Goal: Information Seeking & Learning: Learn about a topic

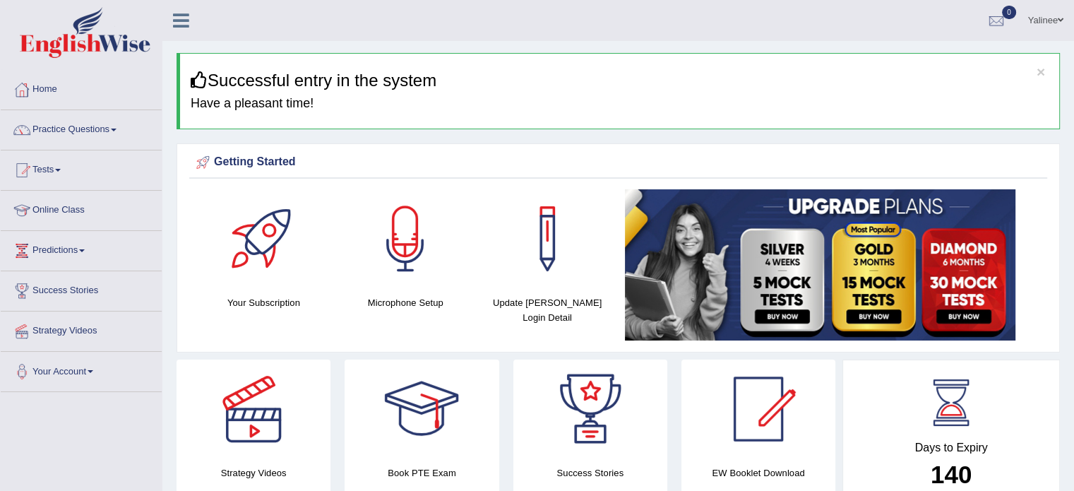
click at [59, 140] on link "Practice Questions" at bounding box center [81, 127] width 161 height 35
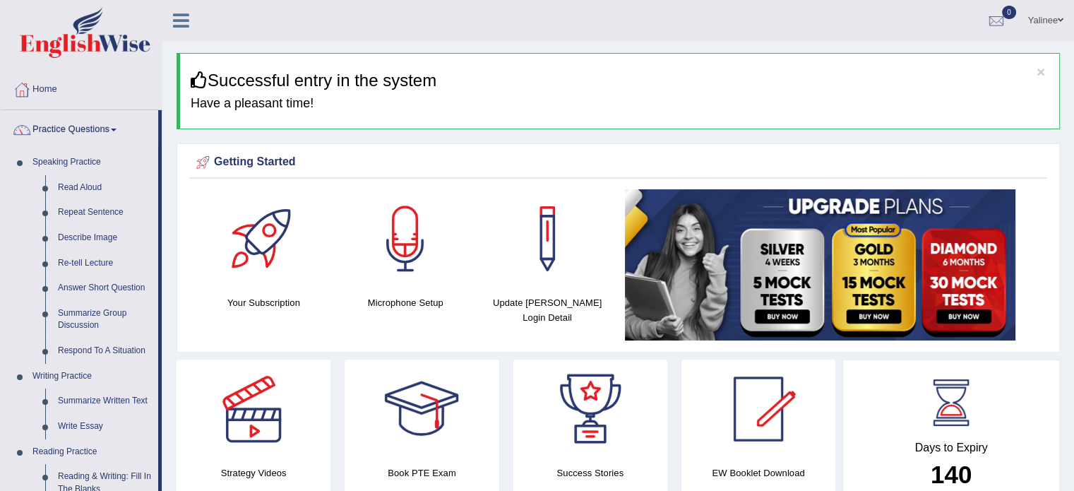
click at [753, 392] on div at bounding box center [758, 408] width 99 height 99
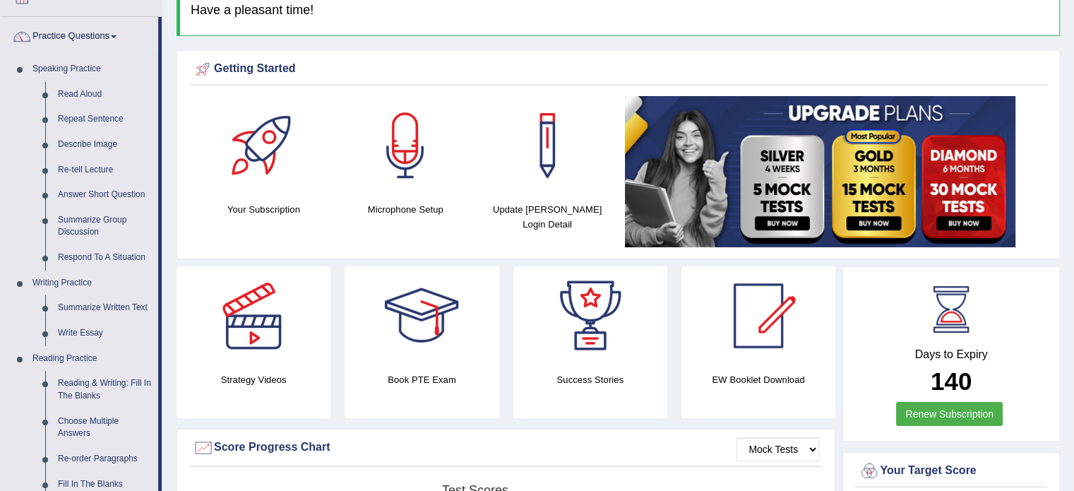
scroll to position [77, 0]
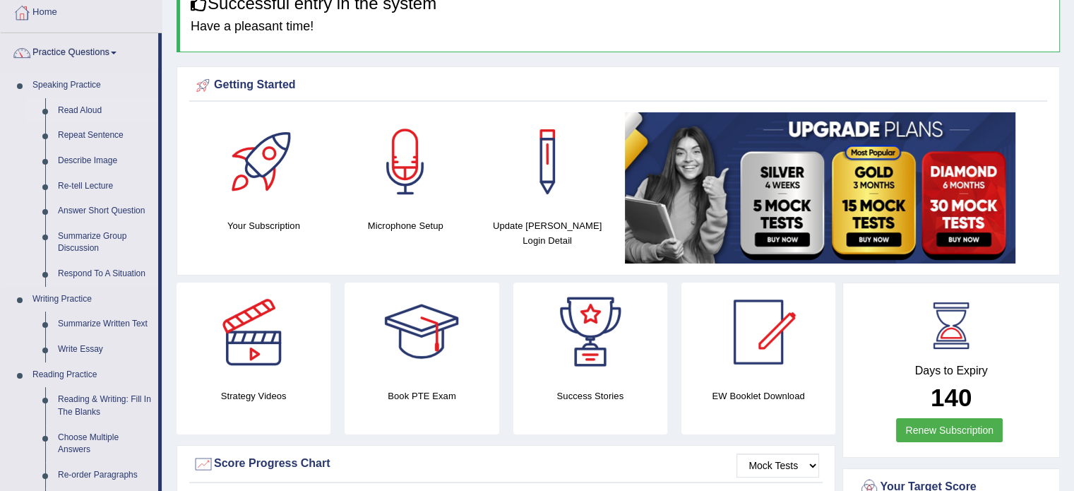
click at [78, 107] on link "Read Aloud" at bounding box center [105, 110] width 107 height 25
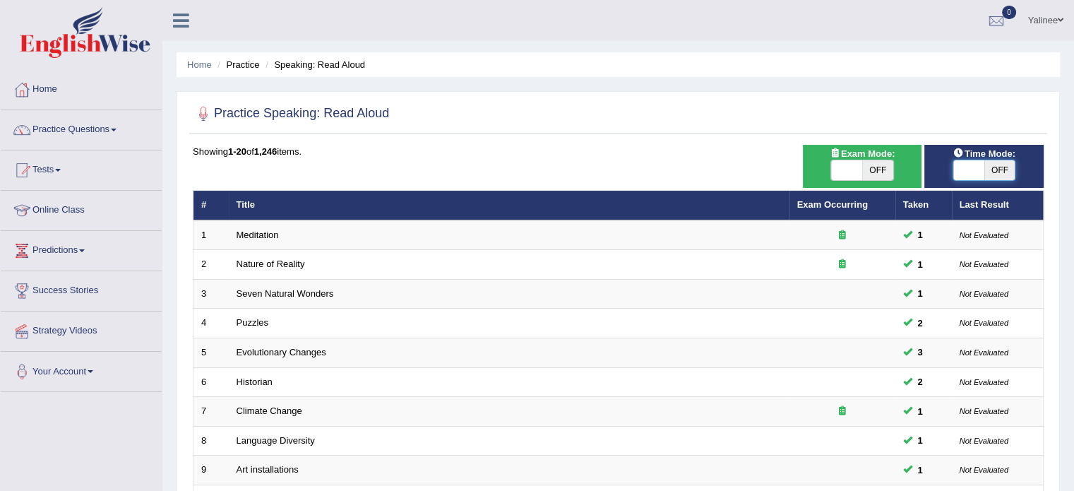
click at [957, 169] on span at bounding box center [968, 170] width 31 height 20
checkbox input "true"
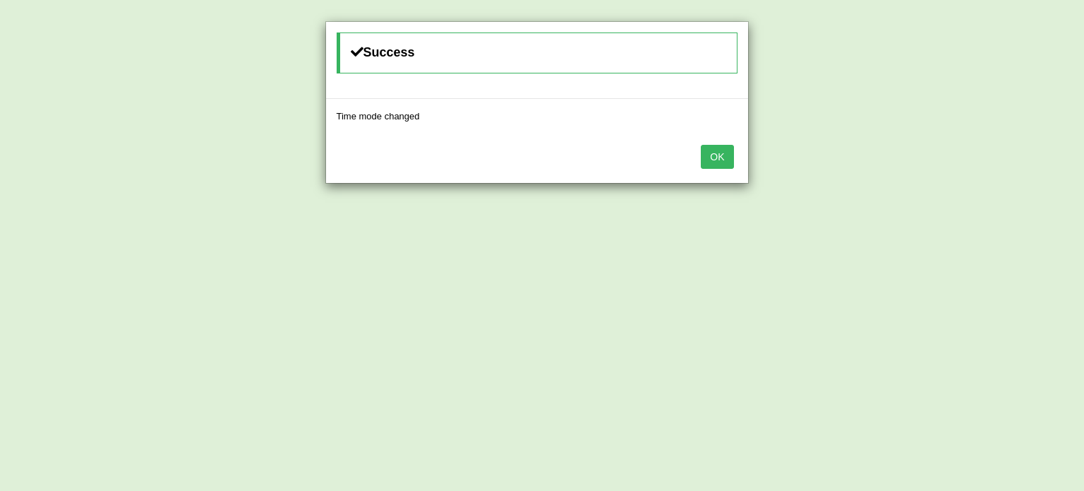
click at [713, 157] on button "OK" at bounding box center [717, 157] width 32 height 24
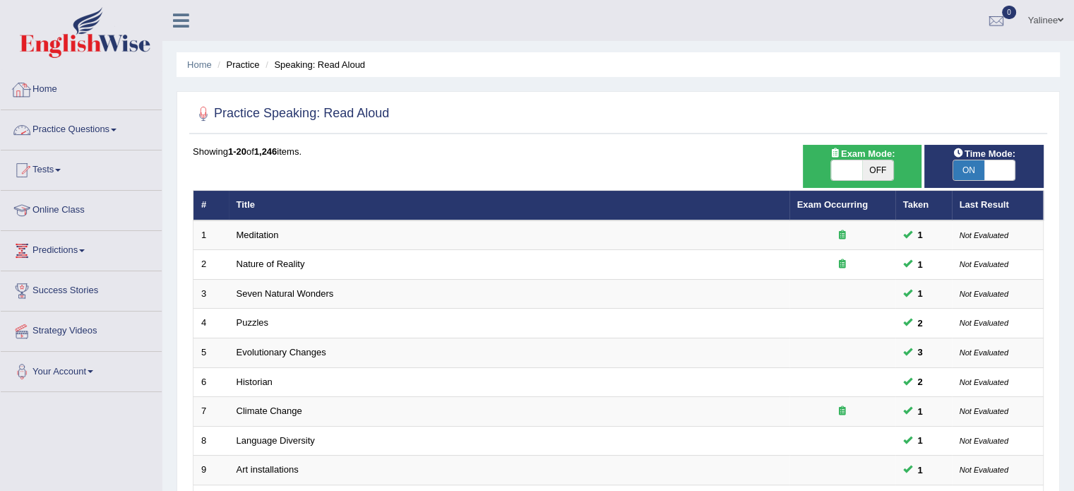
click at [104, 129] on link "Practice Questions" at bounding box center [81, 127] width 161 height 35
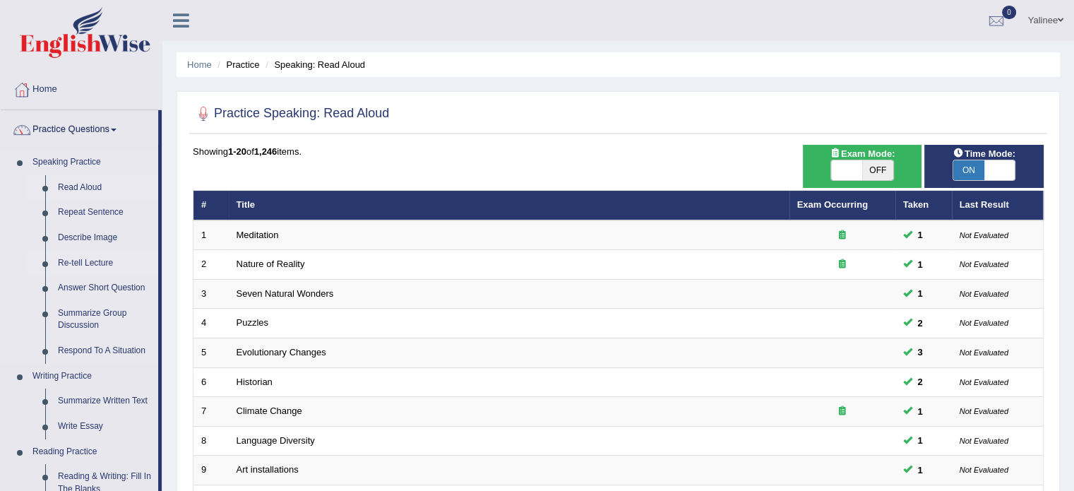
click at [68, 260] on link "Re-tell Lecture" at bounding box center [105, 263] width 107 height 25
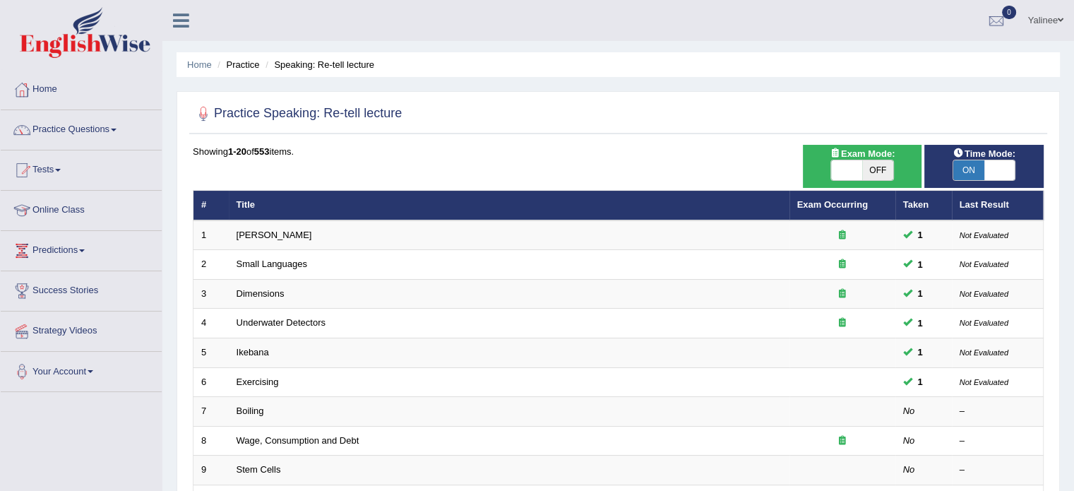
click at [112, 127] on link "Practice Questions" at bounding box center [81, 127] width 161 height 35
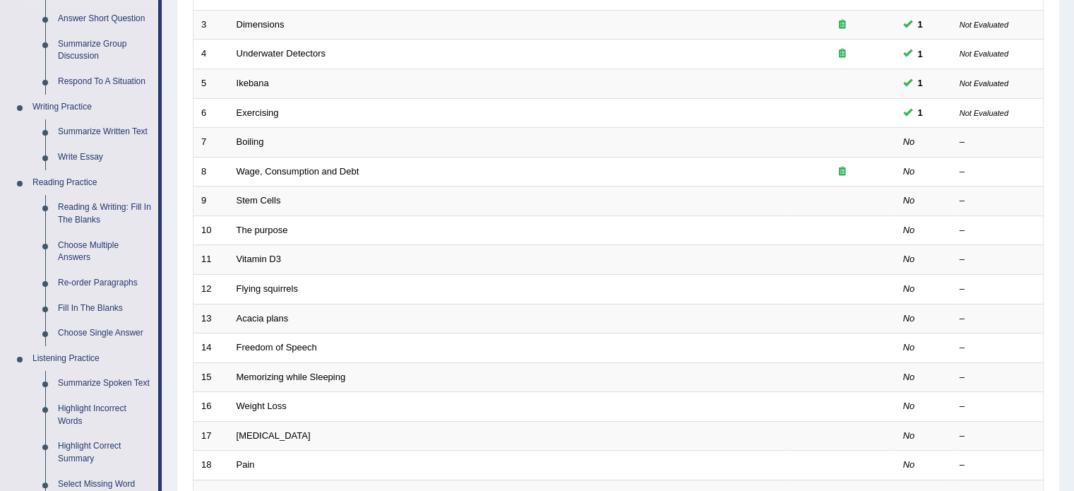
scroll to position [270, 0]
click at [83, 86] on link "Respond To A Situation" at bounding box center [105, 80] width 107 height 25
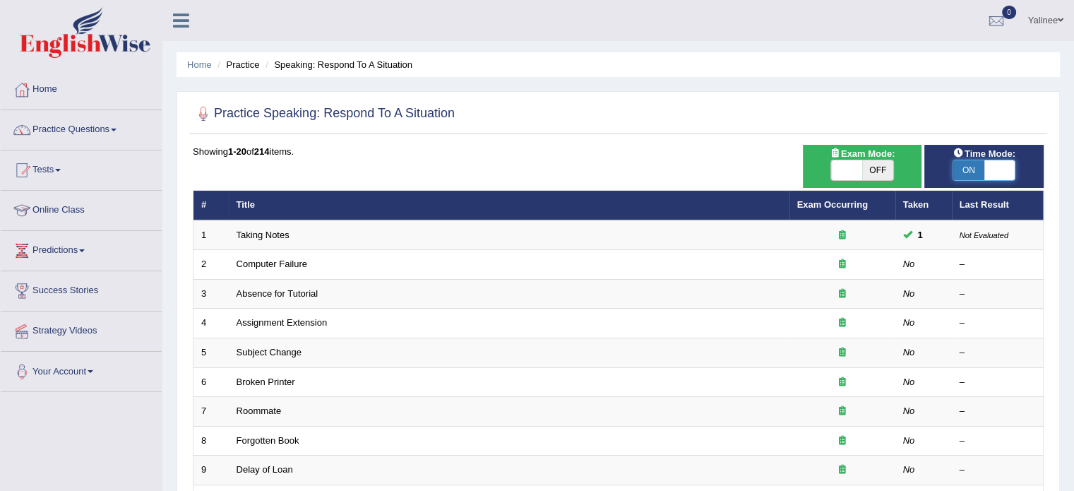
click at [999, 169] on span at bounding box center [999, 170] width 31 height 20
checkbox input "false"
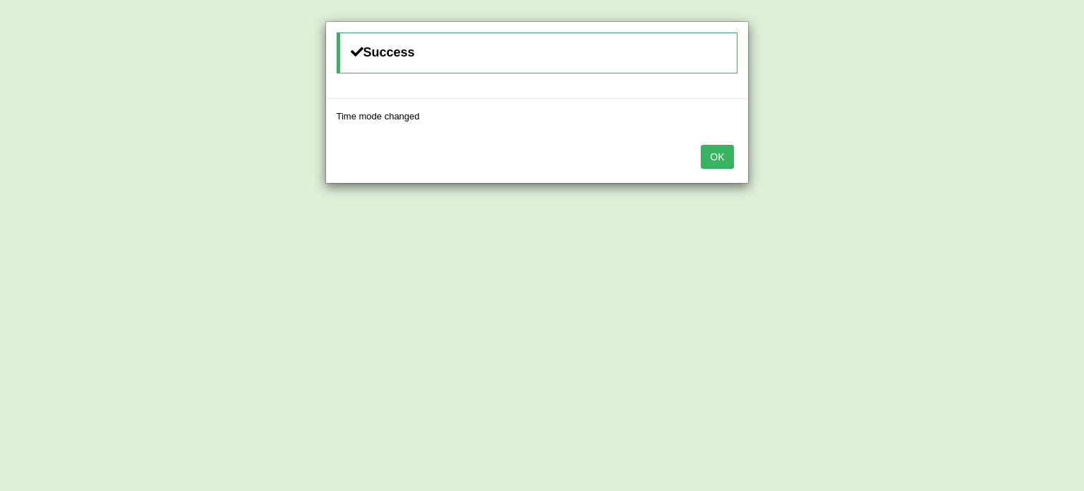
click at [717, 157] on button "OK" at bounding box center [717, 157] width 32 height 24
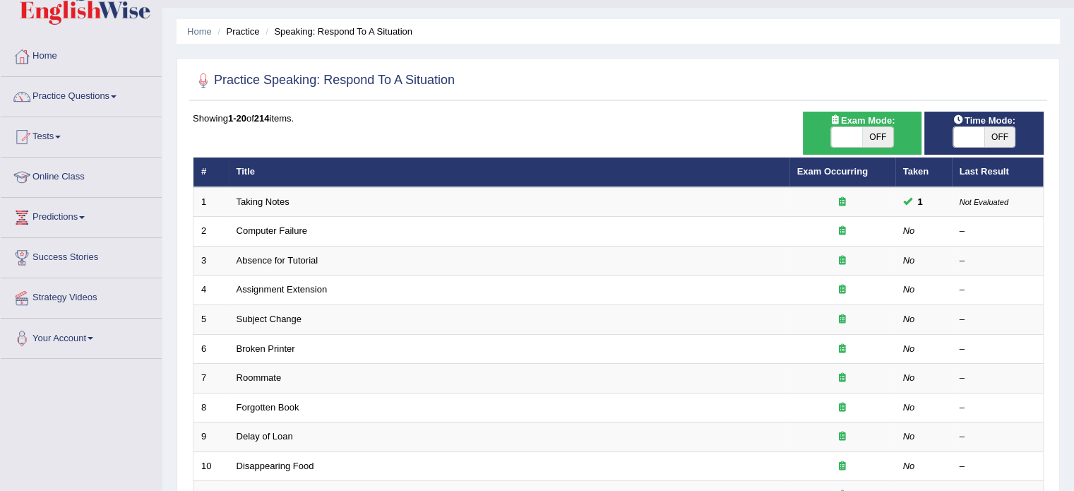
scroll to position [39, 0]
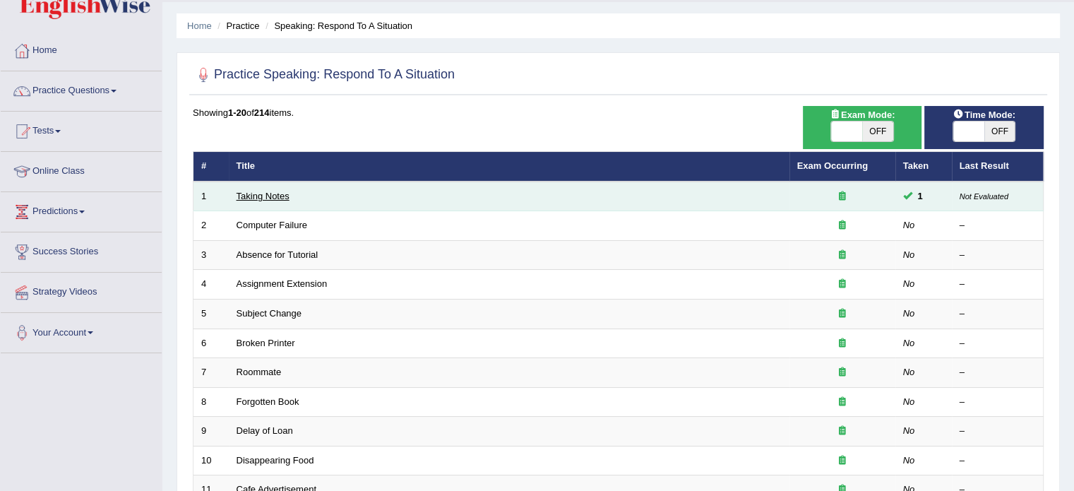
click at [263, 198] on link "Taking Notes" at bounding box center [262, 196] width 53 height 11
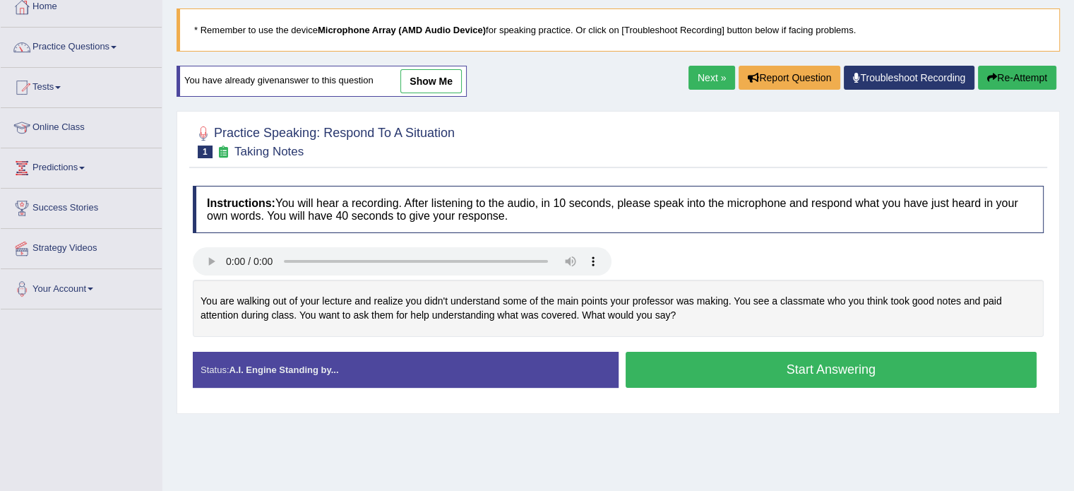
scroll to position [101, 0]
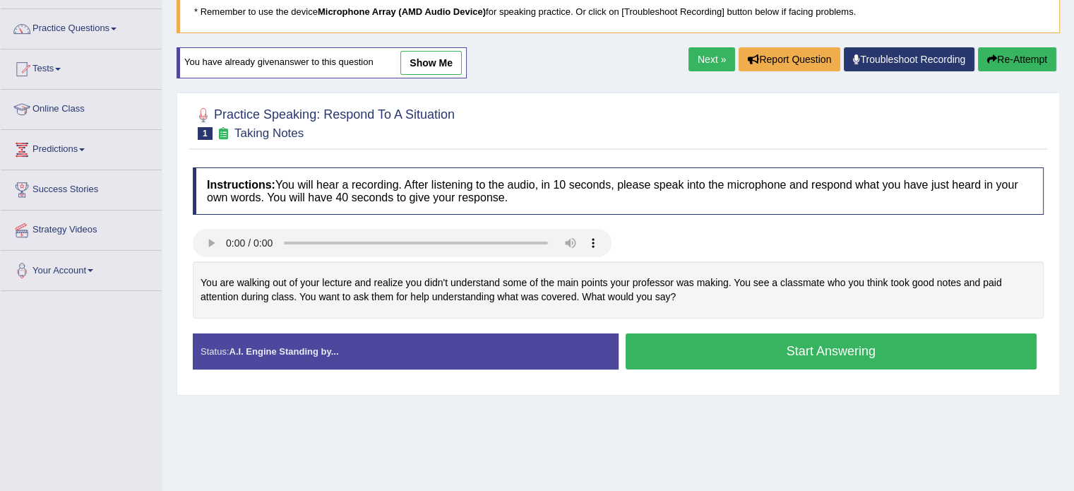
click at [430, 61] on link "show me" at bounding box center [430, 63] width 61 height 24
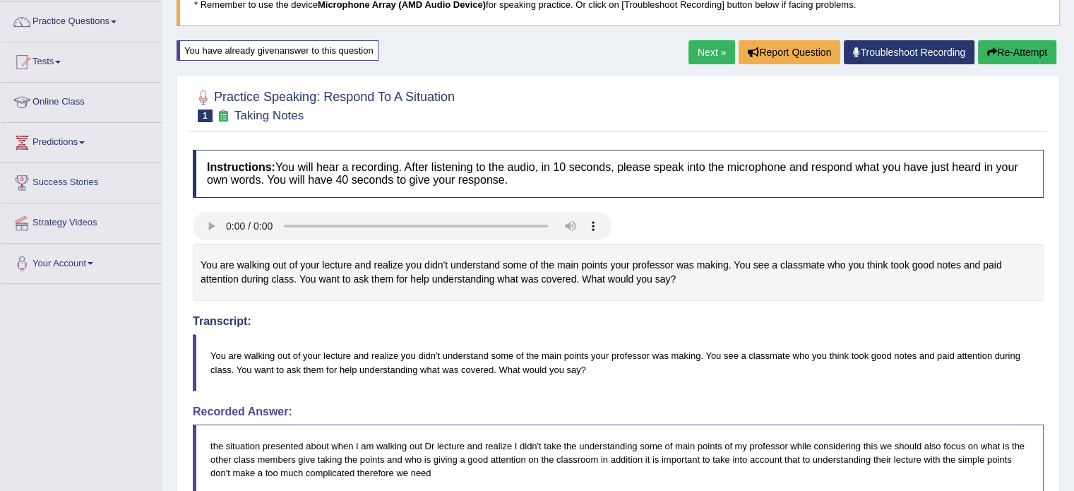
scroll to position [100, 0]
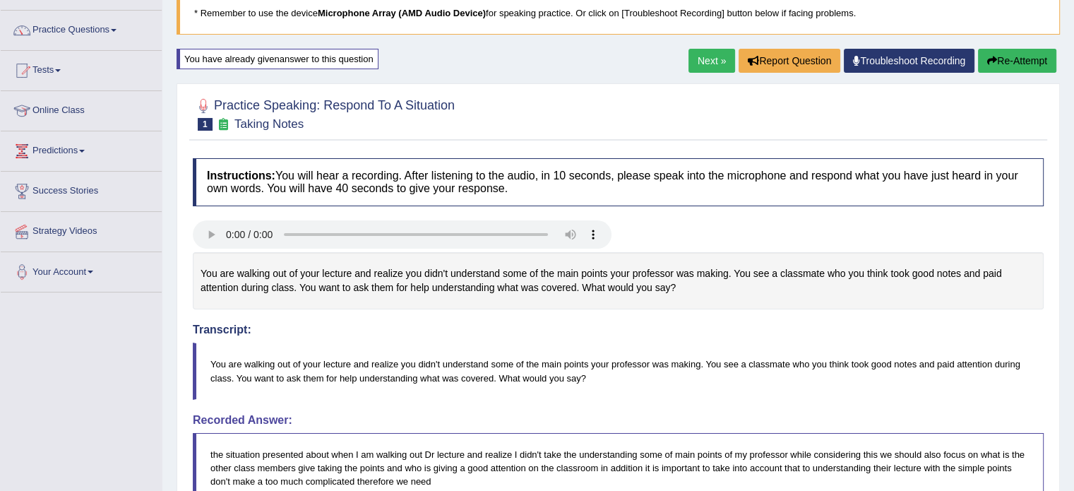
click at [1018, 62] on button "Re-Attempt" at bounding box center [1017, 61] width 78 height 24
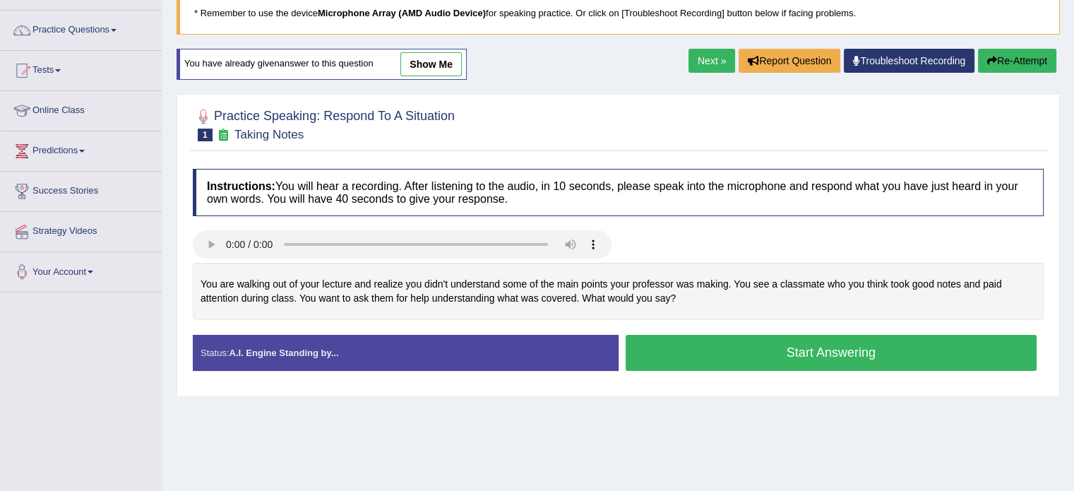
click at [910, 349] on button "Start Answering" at bounding box center [830, 353] width 411 height 36
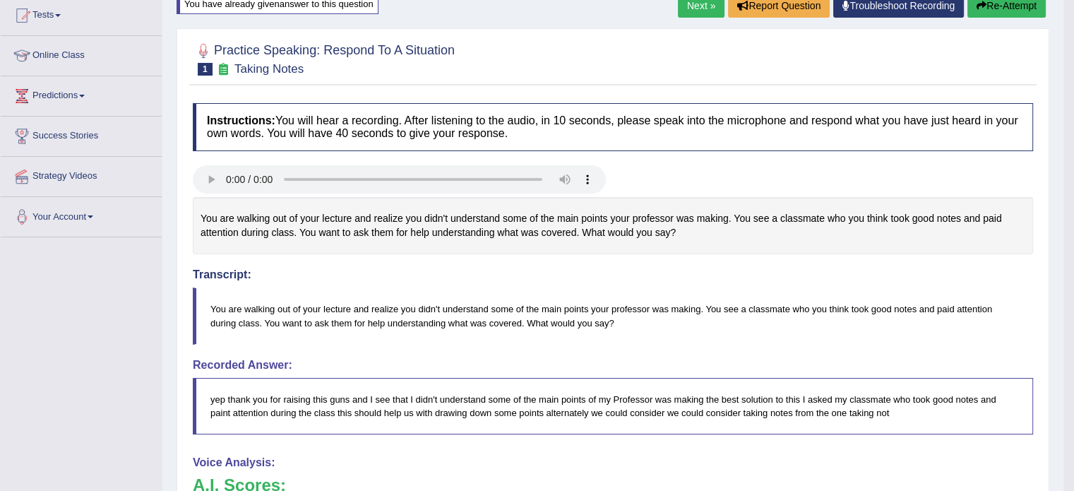
scroll to position [150, 0]
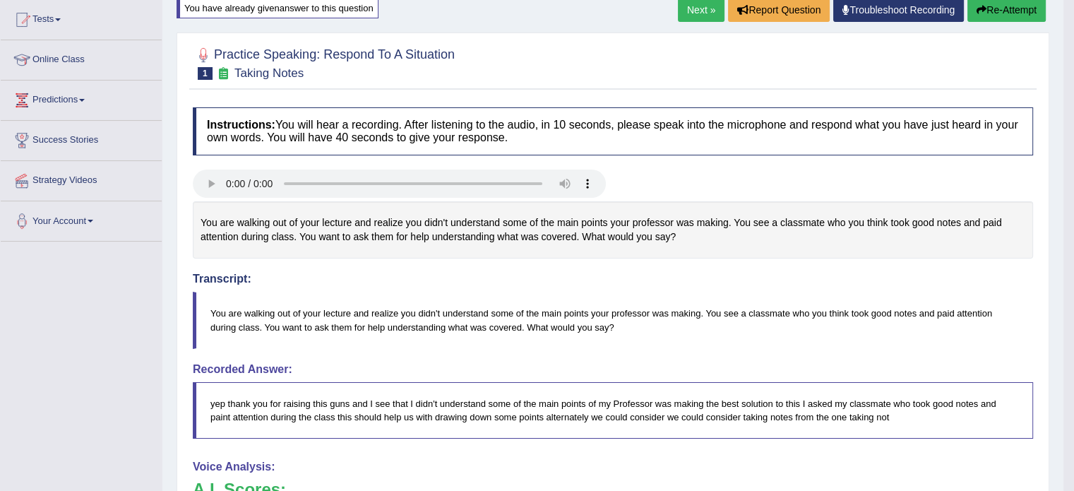
click at [692, 8] on link "Next »" at bounding box center [701, 10] width 47 height 24
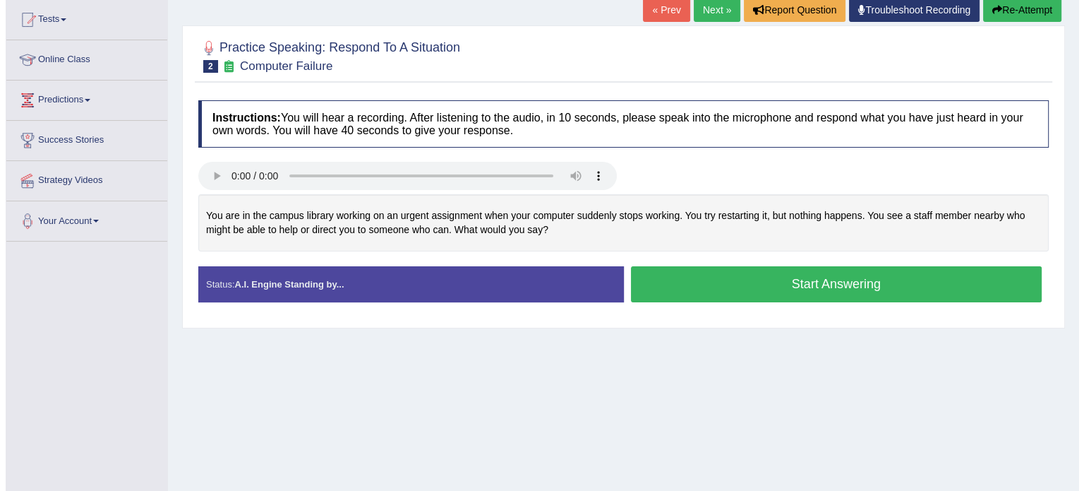
scroll to position [152, 0]
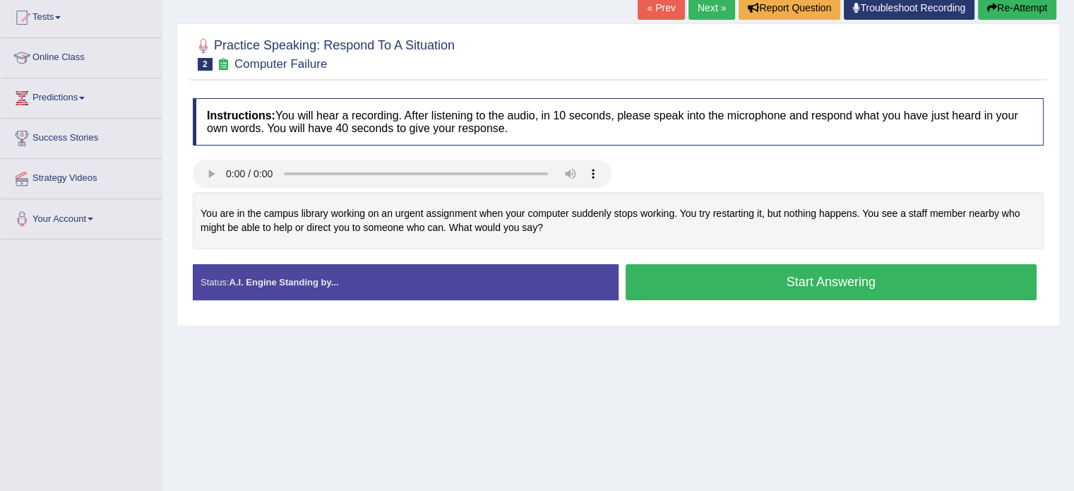
click at [918, 283] on button "Start Answering" at bounding box center [830, 282] width 411 height 36
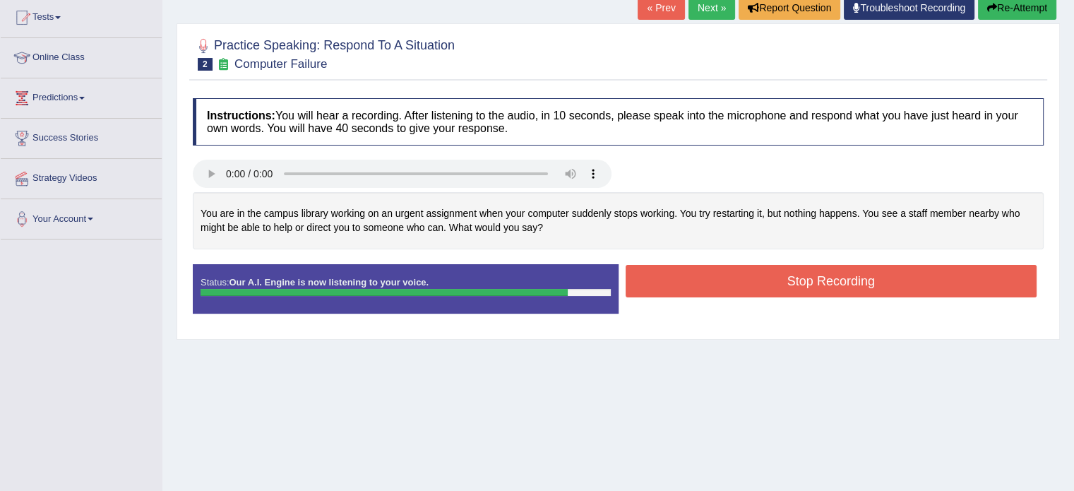
click at [954, 278] on button "Stop Recording" at bounding box center [830, 281] width 411 height 32
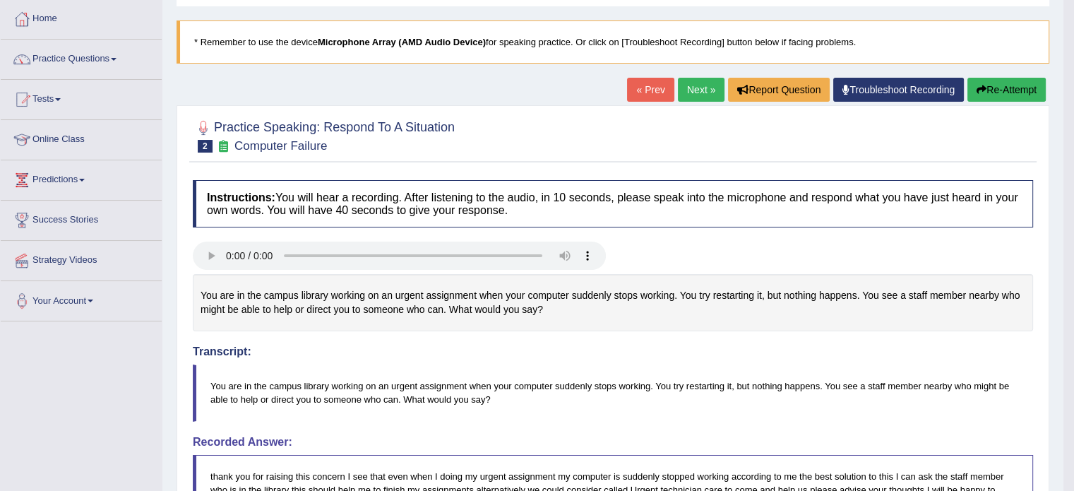
scroll to position [67, 0]
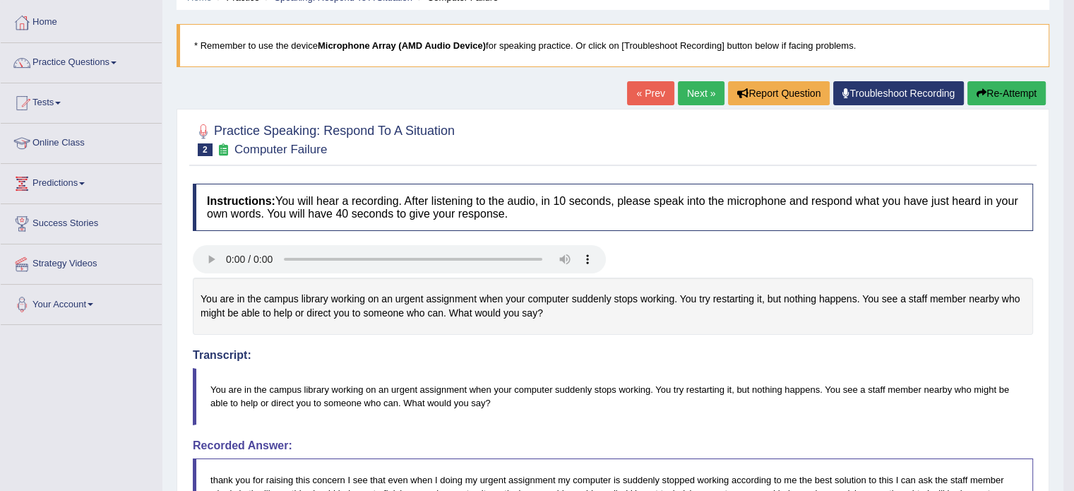
click at [116, 62] on span at bounding box center [114, 62] width 6 height 3
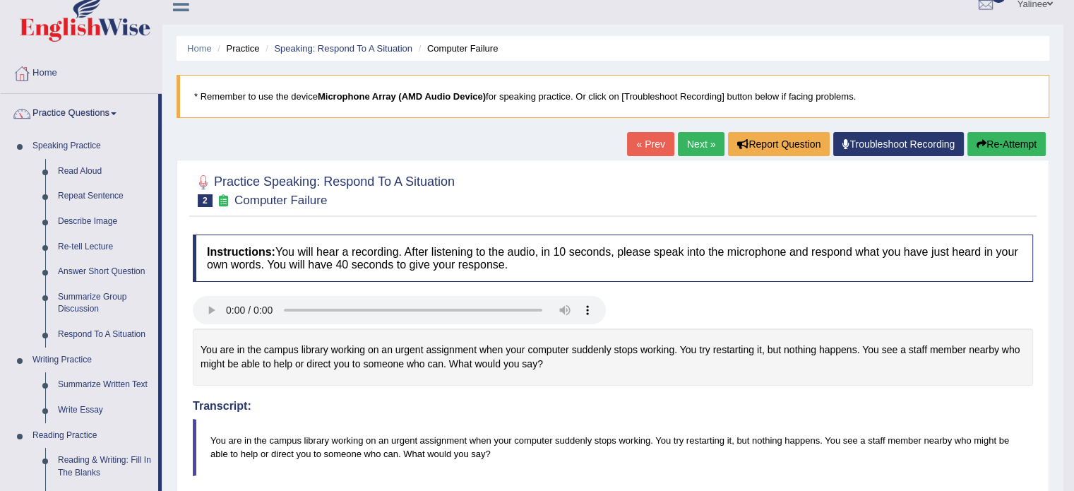
scroll to position [0, 0]
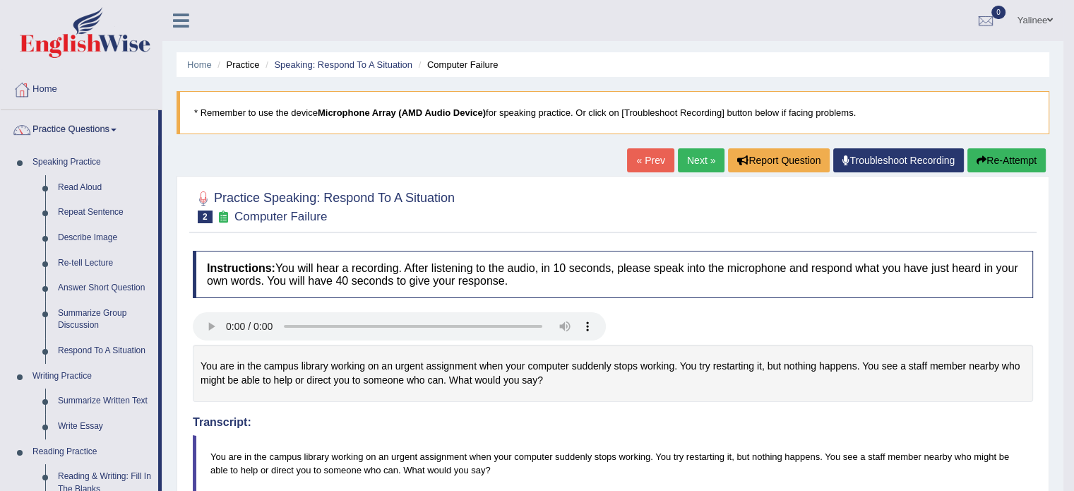
click at [613, 203] on div at bounding box center [613, 205] width 840 height 43
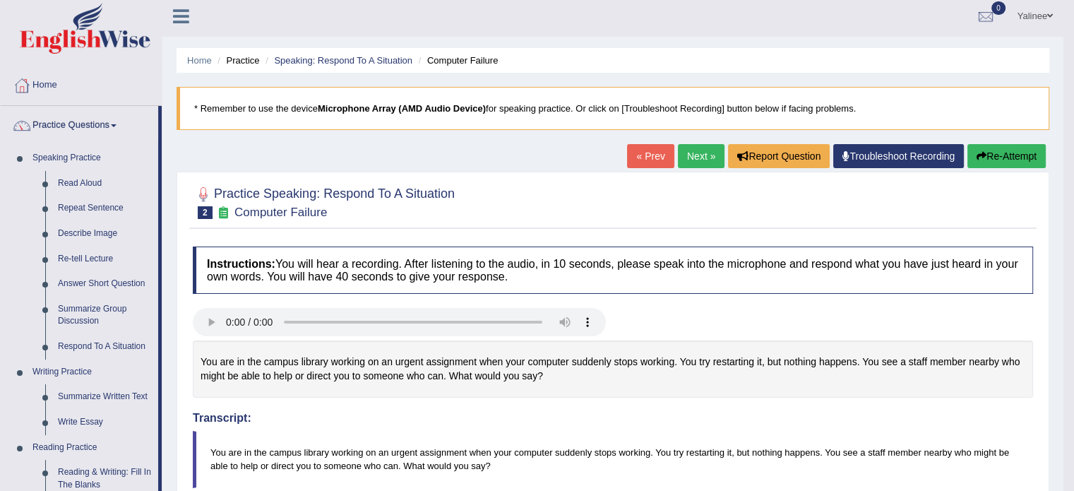
scroll to position [3, 0]
